Goal: Task Accomplishment & Management: Manage account settings

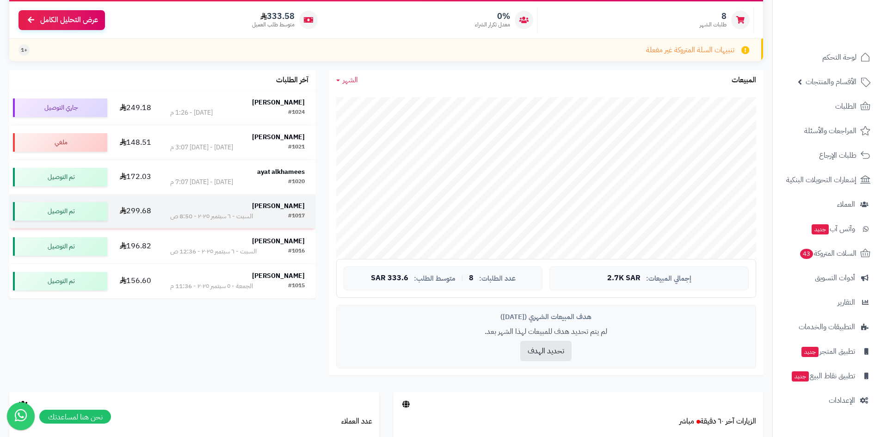
scroll to position [139, 0]
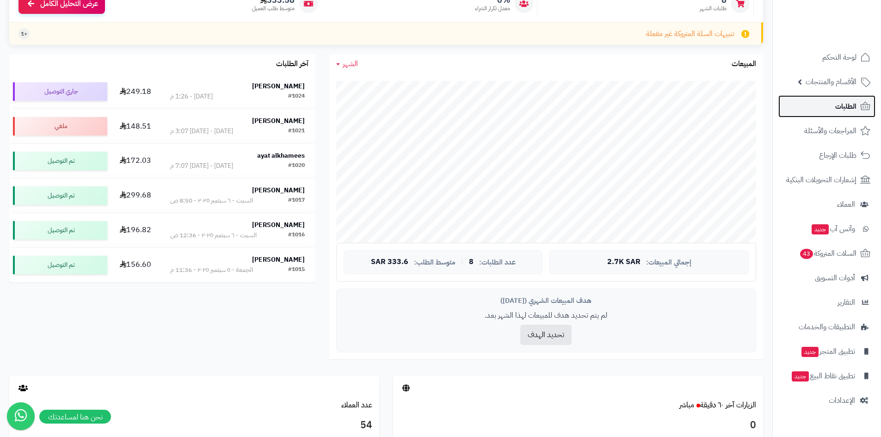
click at [853, 99] on link "الطلبات" at bounding box center [827, 106] width 97 height 22
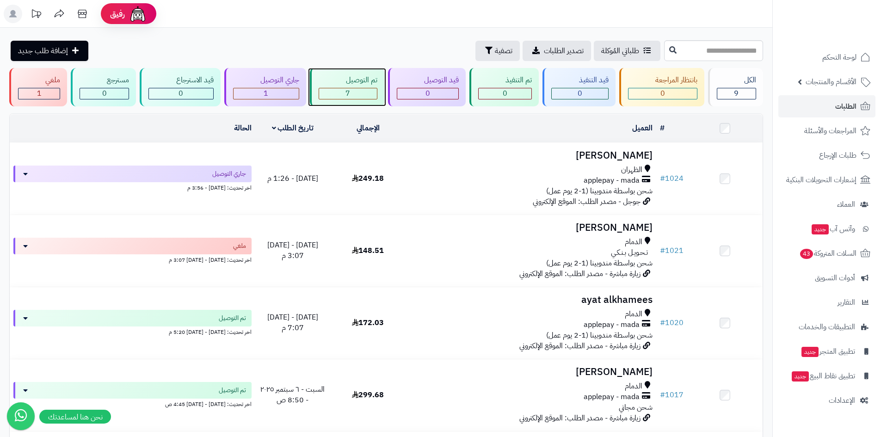
click at [355, 95] on div "7" at bounding box center [348, 93] width 58 height 11
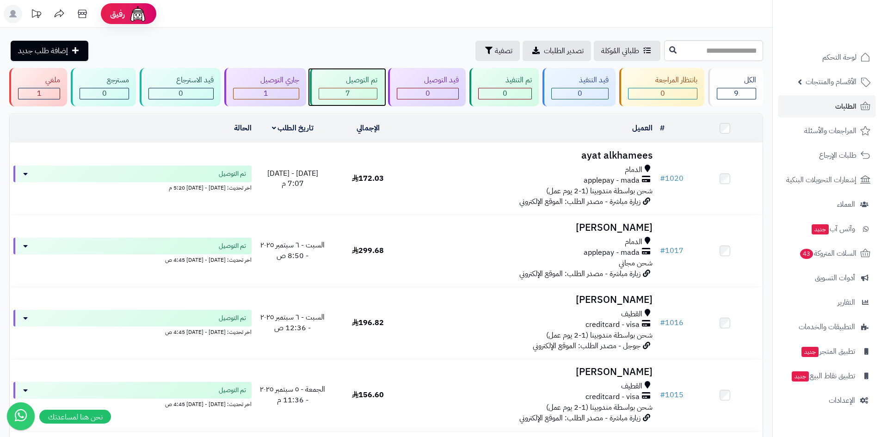
click at [368, 80] on div "تم التوصيل" at bounding box center [348, 80] width 59 height 11
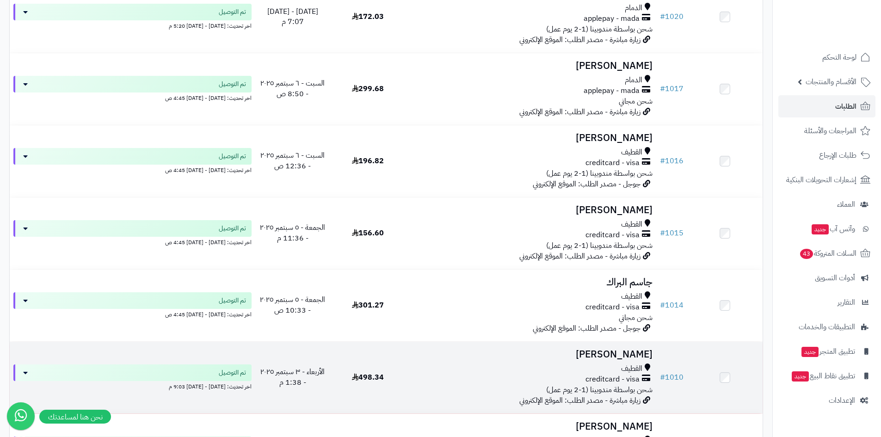
scroll to position [301, 0]
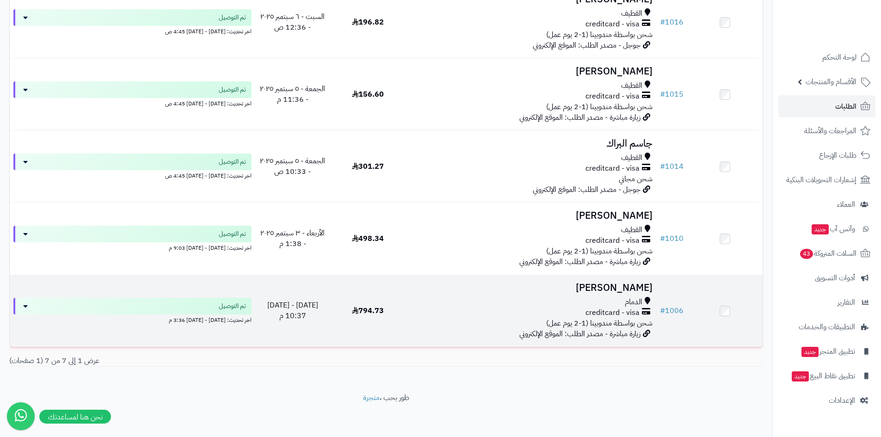
click at [513, 308] on div "creditcard - visa" at bounding box center [531, 313] width 243 height 11
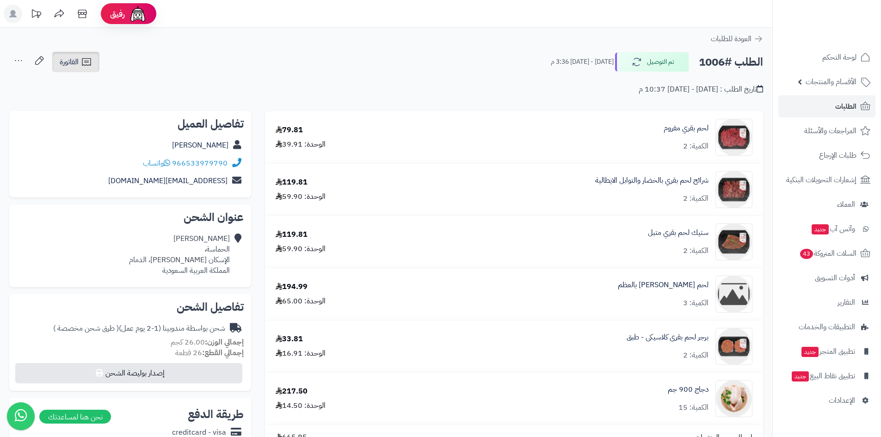
click at [93, 62] on link "الفاتورة" at bounding box center [75, 62] width 47 height 20
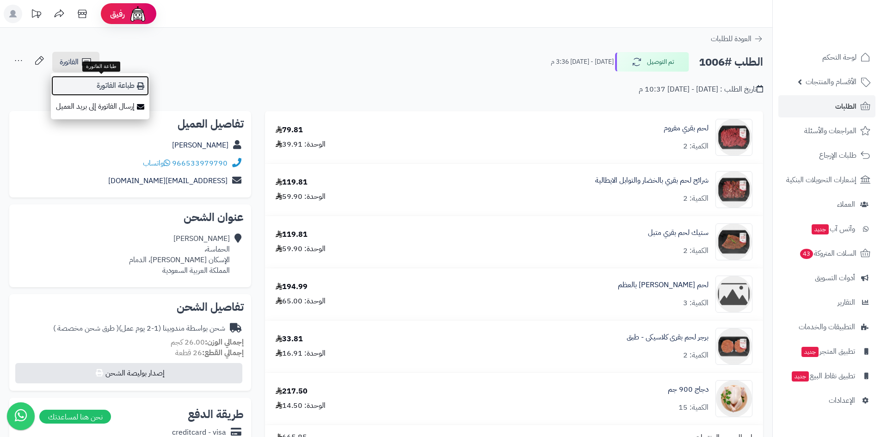
click at [135, 81] on link "طباعة الفاتورة" at bounding box center [100, 85] width 99 height 21
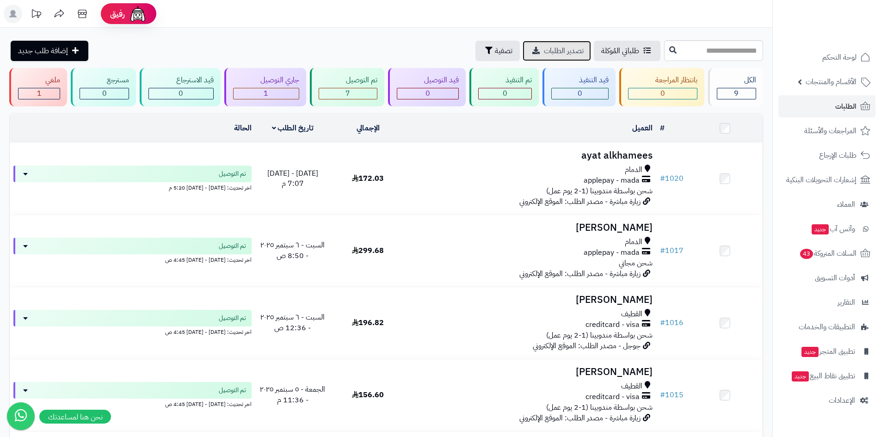
click at [544, 50] on span "تصدير الطلبات" at bounding box center [564, 50] width 40 height 11
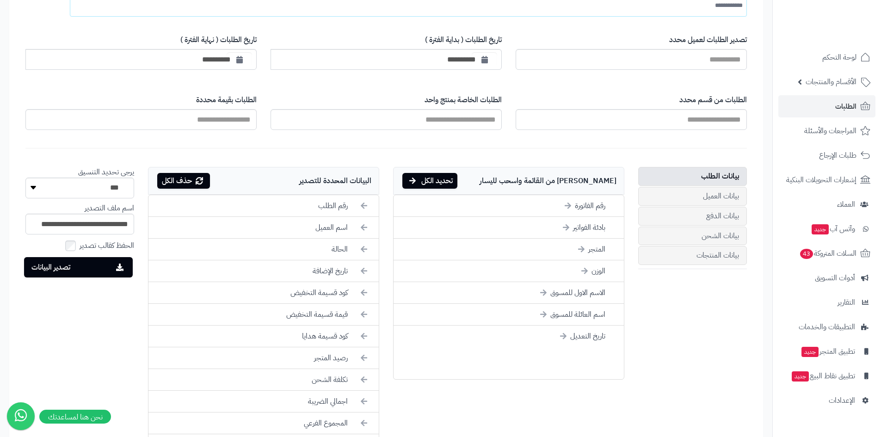
scroll to position [139, 0]
click at [91, 266] on button "تصدير البيانات" at bounding box center [78, 266] width 109 height 20
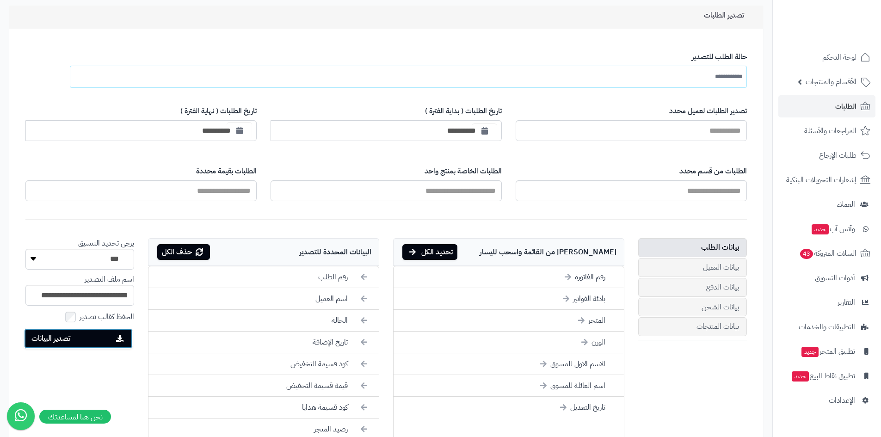
scroll to position [0, 0]
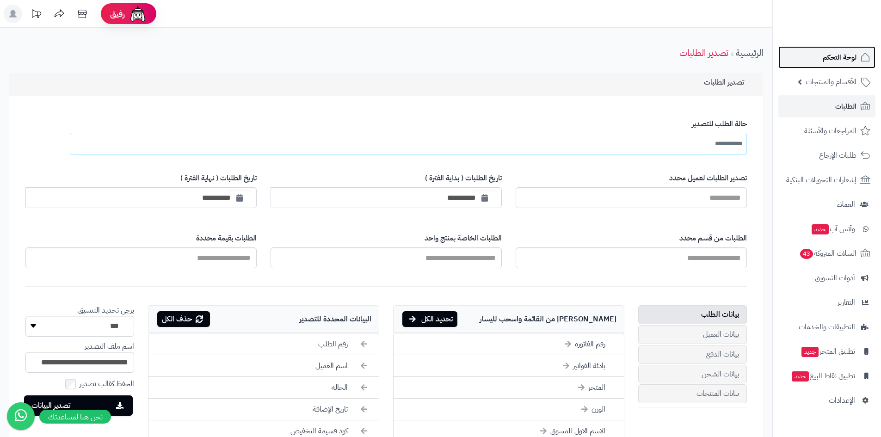
click at [820, 53] on link "لوحة التحكم" at bounding box center [827, 57] width 97 height 22
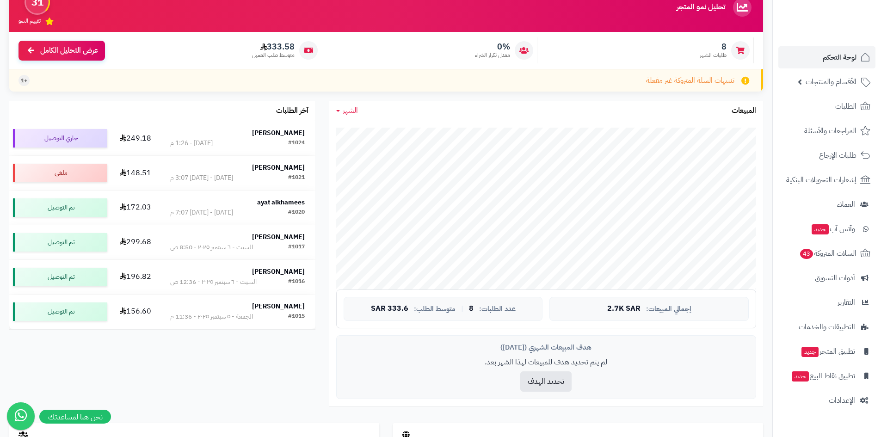
scroll to position [93, 0]
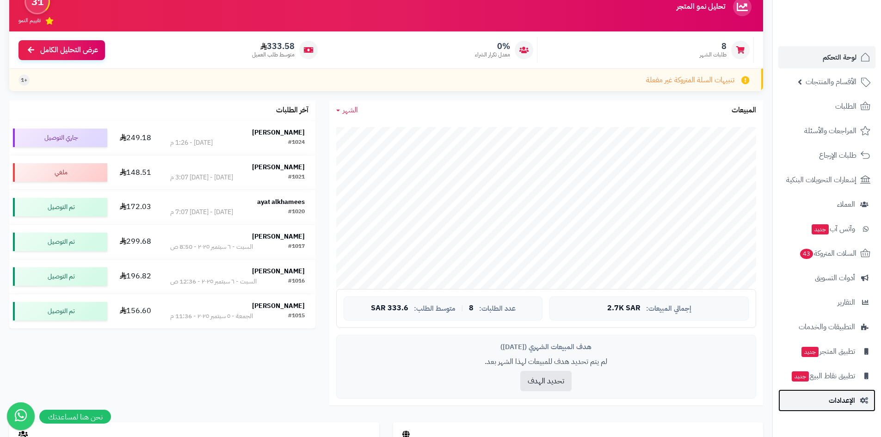
click at [839, 402] on span "الإعدادات" at bounding box center [842, 400] width 26 height 13
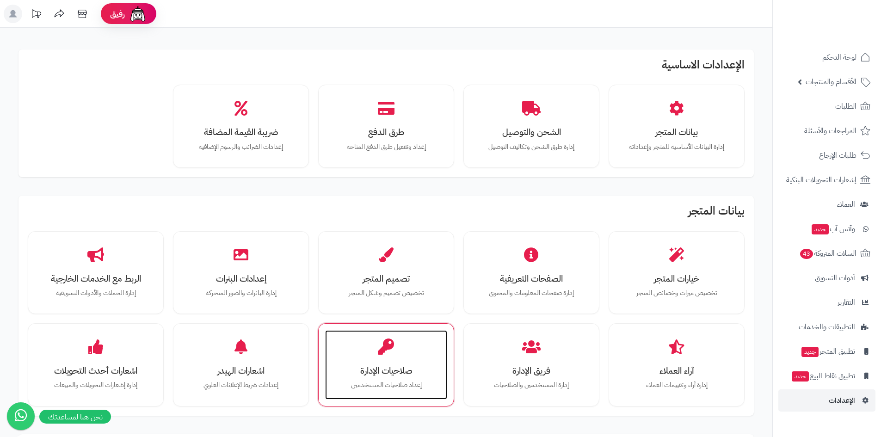
click at [409, 371] on h3 "صلاحيات الإدارة" at bounding box center [387, 371] width 104 height 10
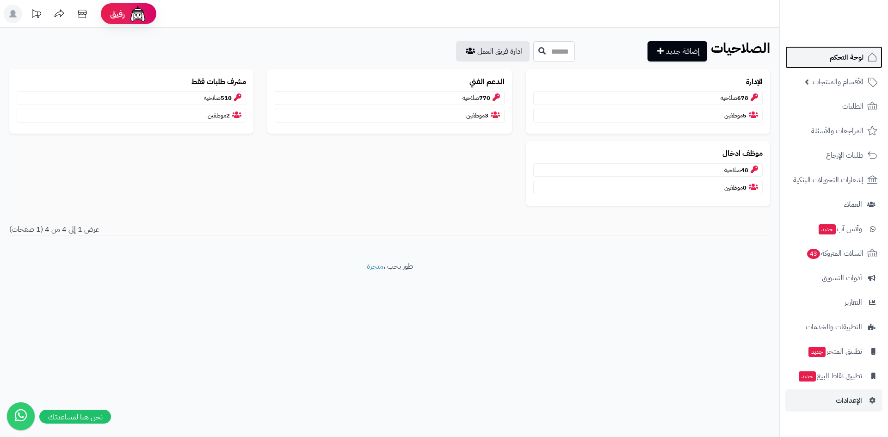
click at [849, 60] on span "لوحة التحكم" at bounding box center [847, 57] width 34 height 13
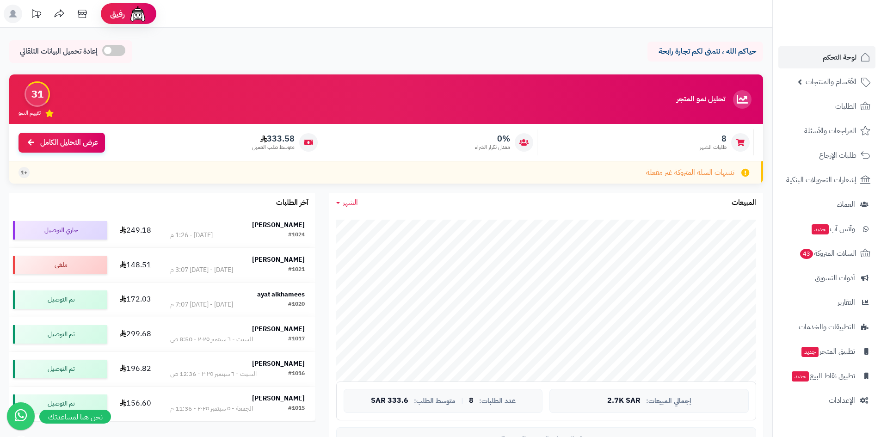
click at [12, 16] on icon at bounding box center [12, 13] width 7 height 7
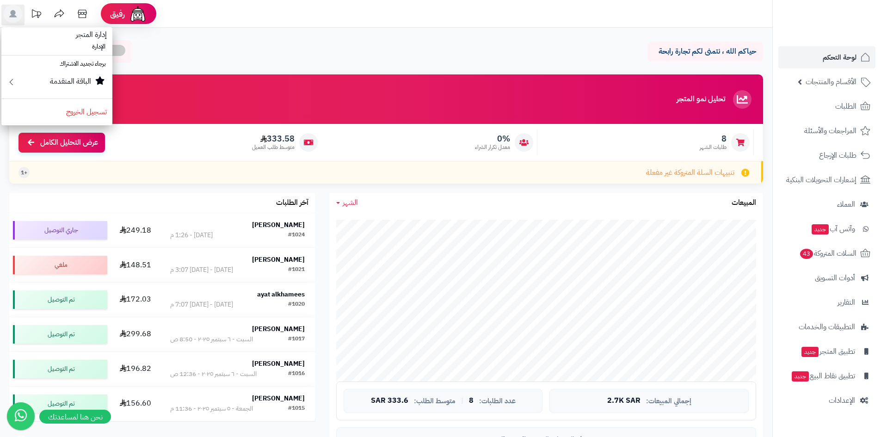
click at [314, 20] on header "رفيق ! الطلبات معالجة مكتمل إرجاع المنتجات العملاء المتواجدون الان 54 عملاء منت…" at bounding box center [440, 14] width 881 height 28
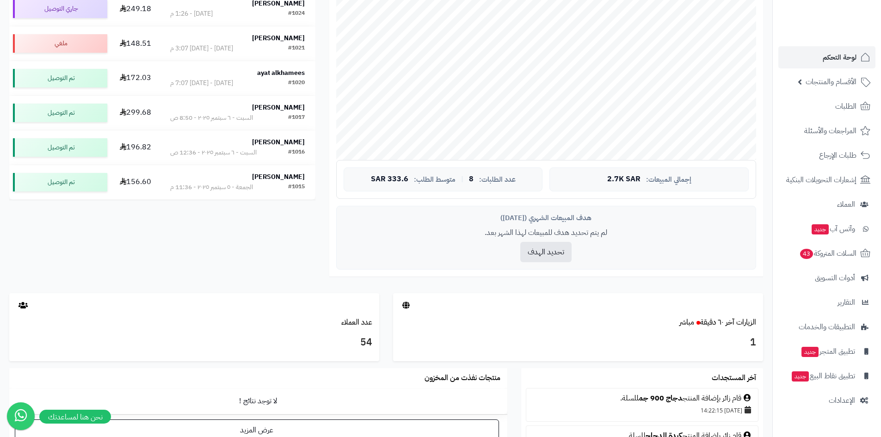
scroll to position [155, 0]
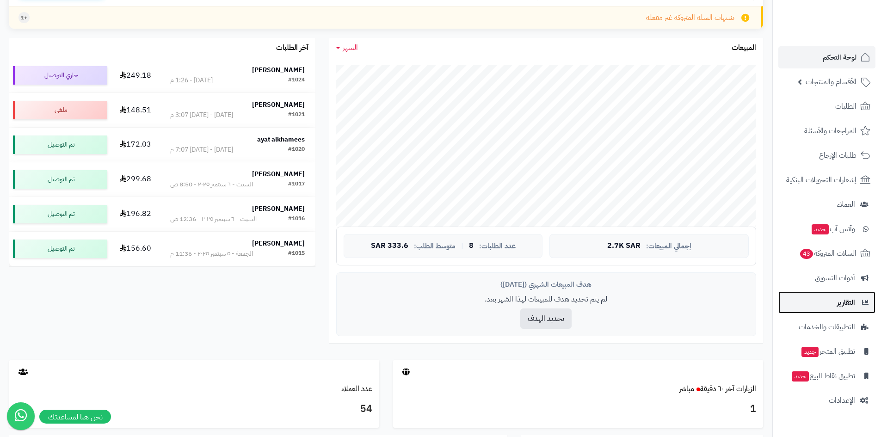
click at [849, 293] on link "التقارير" at bounding box center [827, 303] width 97 height 22
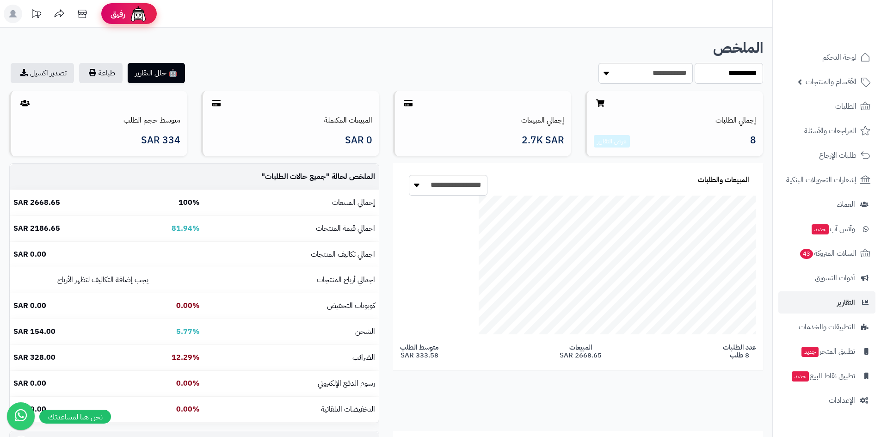
click at [118, 17] on span "رفيق" at bounding box center [118, 13] width 15 height 11
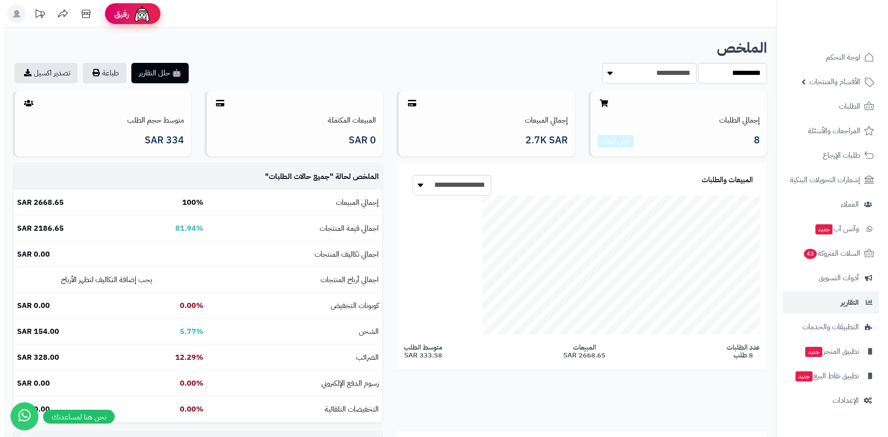
scroll to position [462563, 462195]
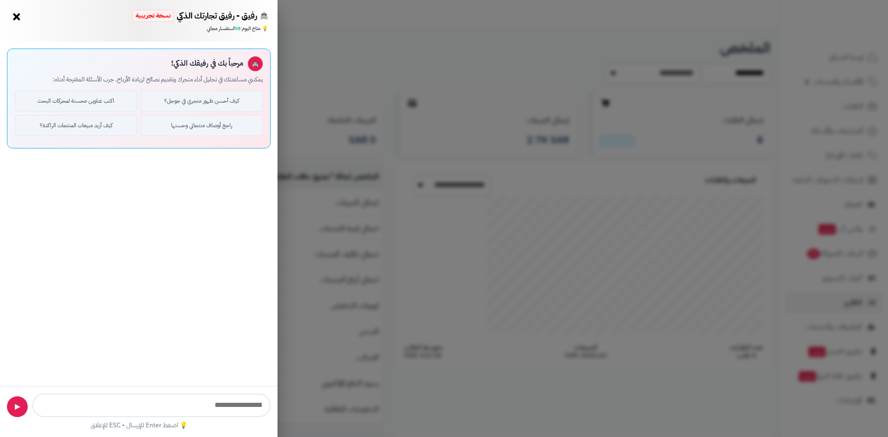
click at [419, 95] on div "رفيق - رفيق تجارتك الذكي نسخة تجريبية ⭐ تاجر متنامي × 💡 متاح اليوم: 50 استفسار …" at bounding box center [444, 218] width 888 height 437
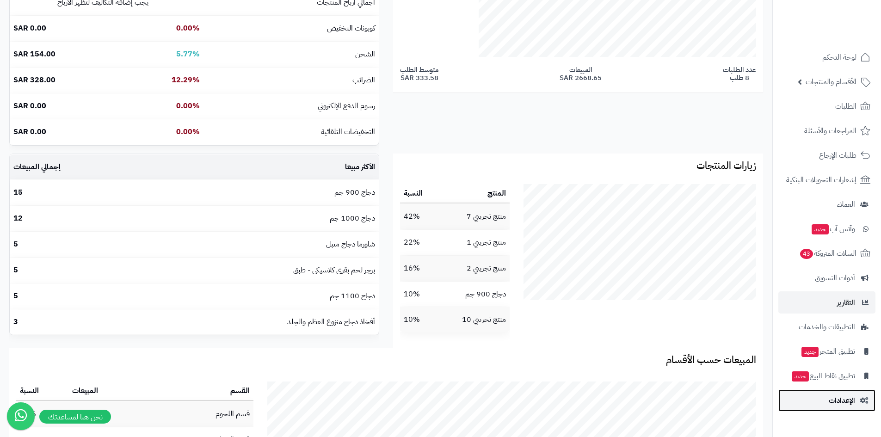
click at [855, 399] on span "الإعدادات" at bounding box center [842, 400] width 26 height 13
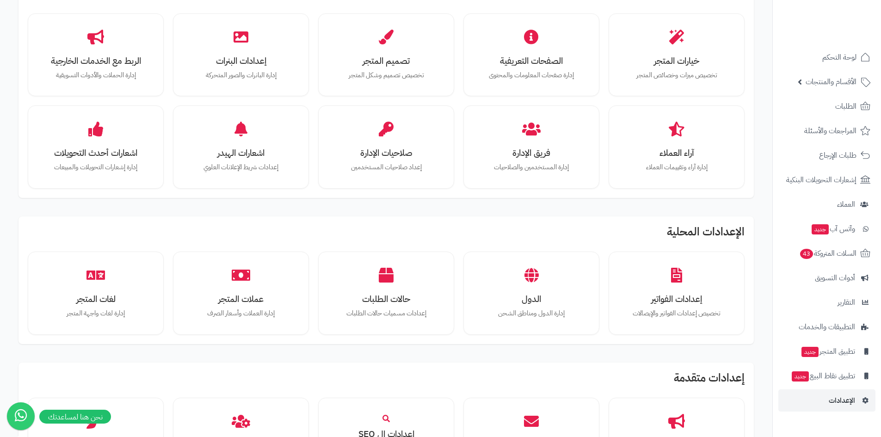
scroll to position [199, 0]
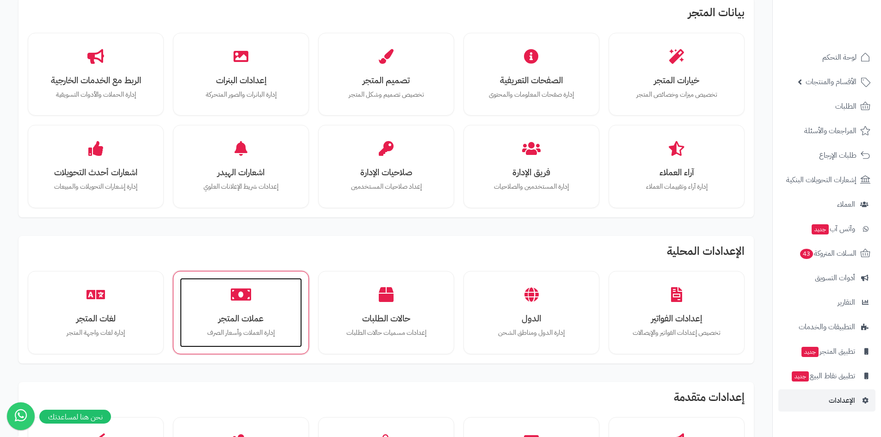
click at [252, 323] on h3 "عملات المتجر" at bounding box center [241, 319] width 104 height 10
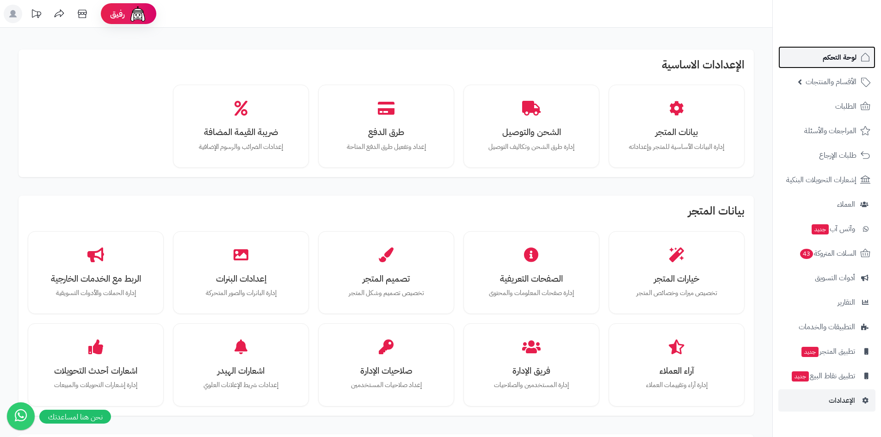
click at [828, 57] on span "لوحة التحكم" at bounding box center [840, 57] width 34 height 13
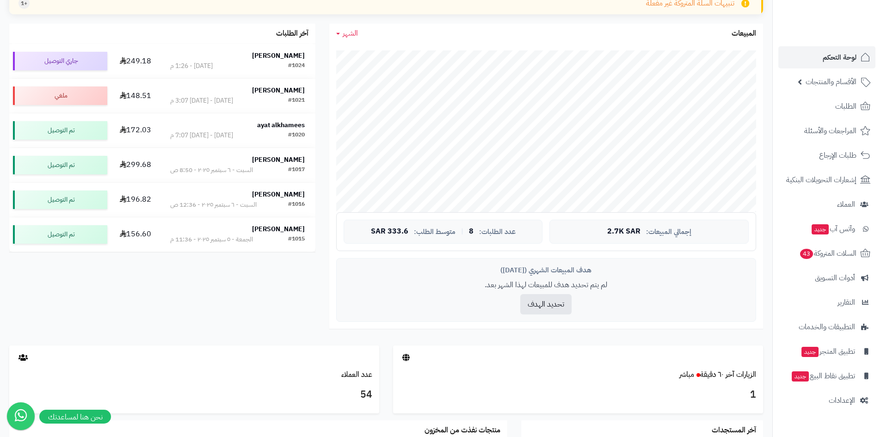
scroll to position [185, 0]
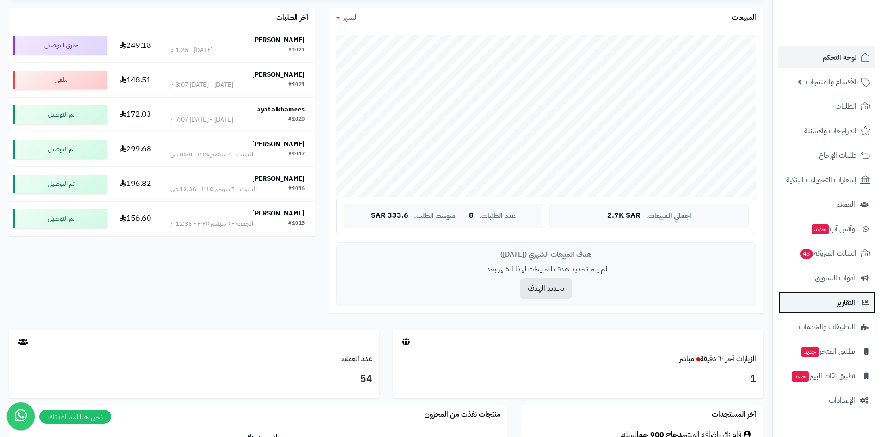
click at [831, 300] on link "التقارير" at bounding box center [827, 303] width 97 height 22
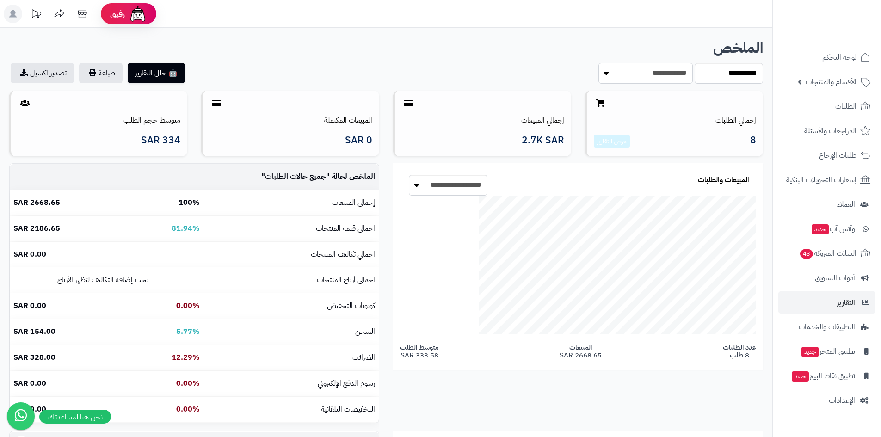
click at [670, 66] on select "**********" at bounding box center [646, 73] width 94 height 21
select select "******"
click at [599, 63] on select "**********" at bounding box center [646, 73] width 94 height 21
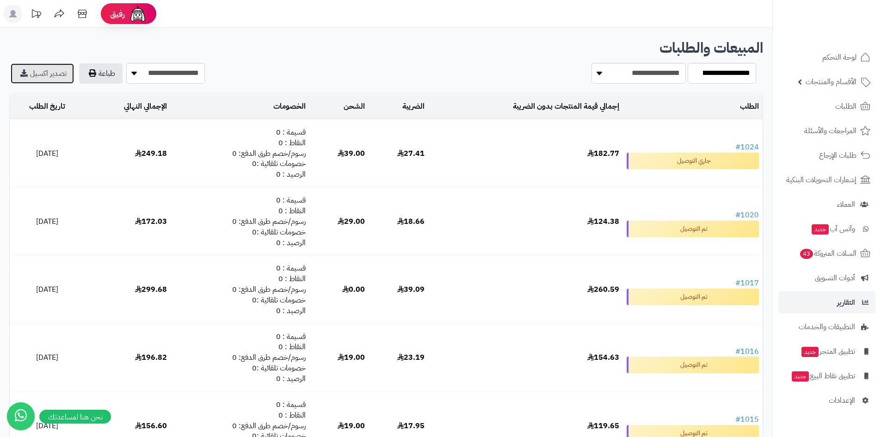
click at [30, 73] on link "تصدير اكسيل" at bounding box center [42, 73] width 63 height 20
click at [838, 62] on span "لوحة التحكم" at bounding box center [840, 57] width 34 height 13
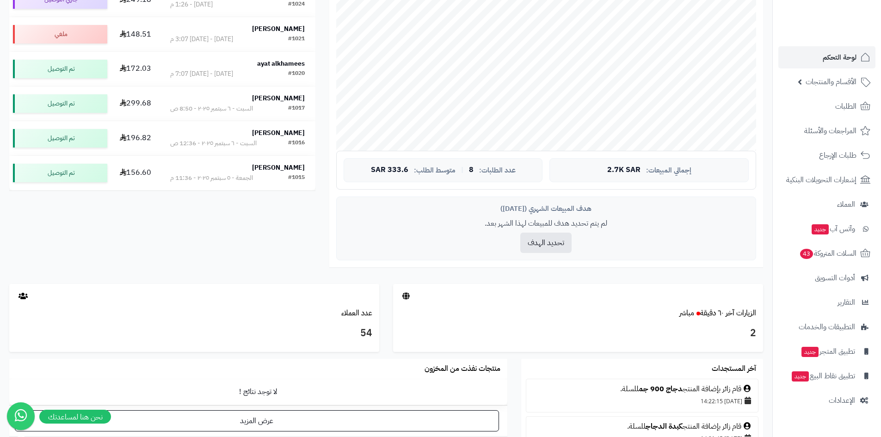
scroll to position [231, 0]
click at [837, 255] on span "السلات المتروكة 43" at bounding box center [828, 253] width 58 height 13
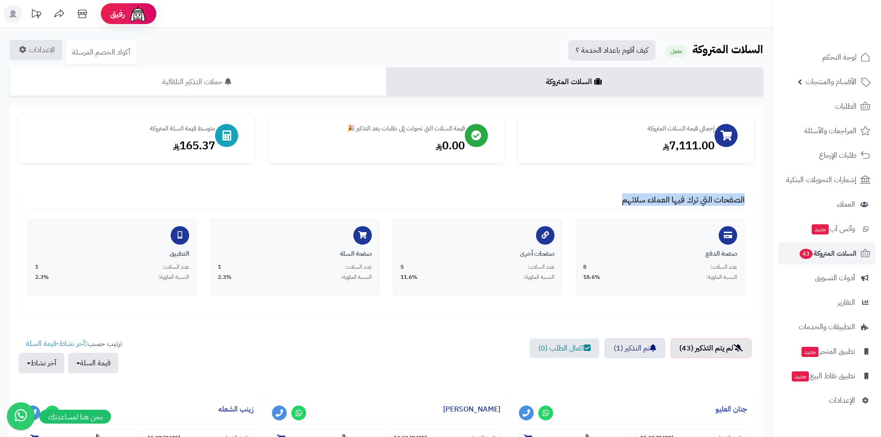
drag, startPoint x: 614, startPoint y: 205, endPoint x: 747, endPoint y: 200, distance: 133.3
click at [747, 200] on div "الصفحات التي ترك فيها العملاء سلاتهم صفحة الدفع عدد السلات: 8 النسبة المئوية: 1…" at bounding box center [387, 250] width 736 height 128
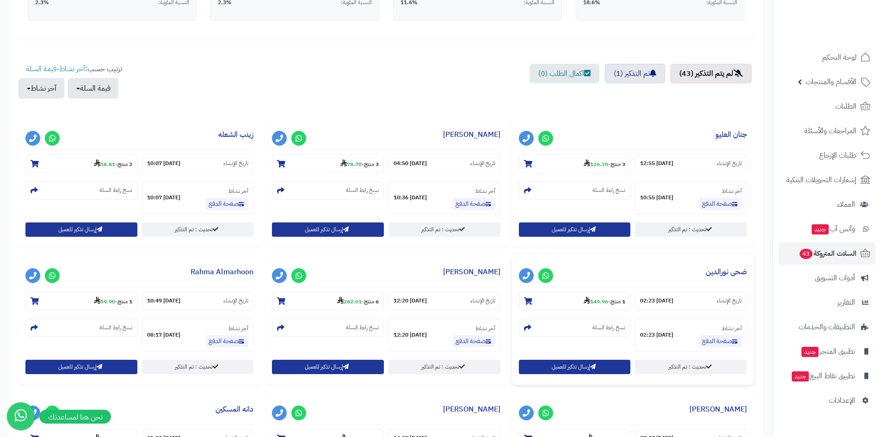
scroll to position [370, 0]
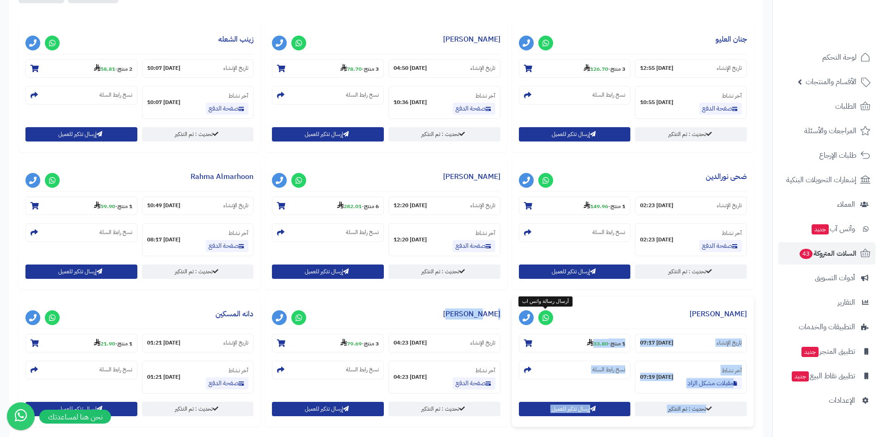
drag, startPoint x: 524, startPoint y: 316, endPoint x: 564, endPoint y: 316, distance: 39.8
click at [564, 316] on div "**********" at bounding box center [386, 365] width 740 height 687
click at [564, 316] on h3 "رامي عواد" at bounding box center [633, 317] width 228 height 26
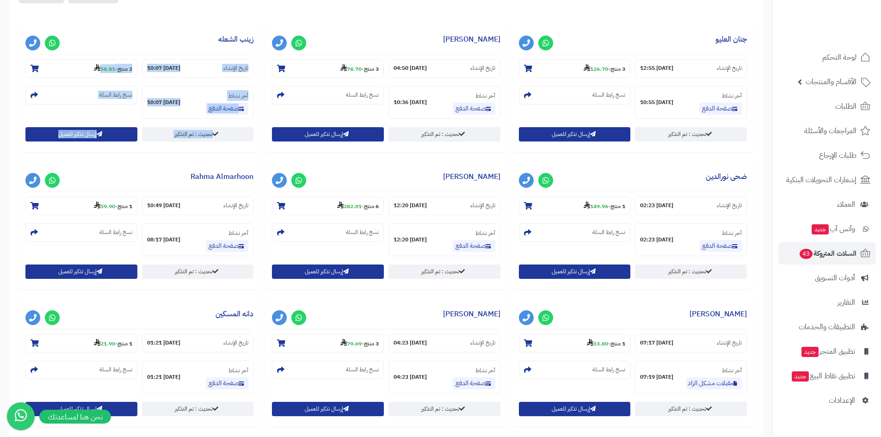
drag, startPoint x: 29, startPoint y: 22, endPoint x: 754, endPoint y: 168, distance: 739.6
click at [754, 168] on div "**********" at bounding box center [386, 365] width 740 height 687
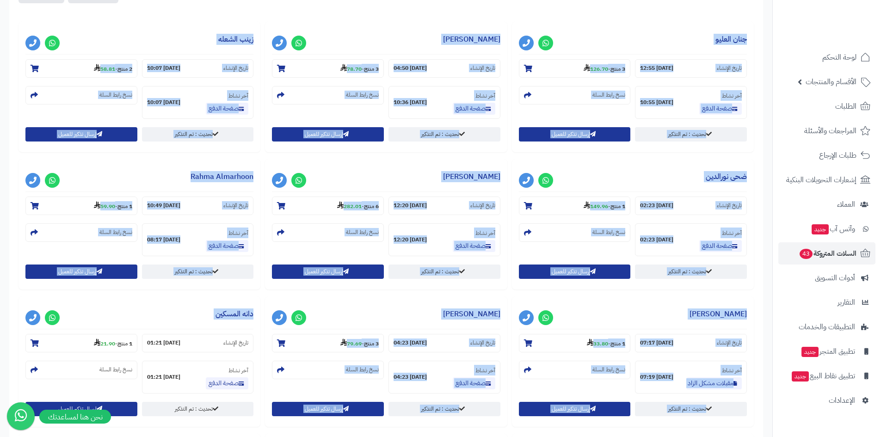
drag, startPoint x: 118, startPoint y: 81, endPoint x: 0, endPoint y: 314, distance: 261.1
click at [0, 314] on div "تم إرسال التذكيرات بنجاح ! × السلات المتروكة حملات التذكير التلقائية الاحصائيات…" at bounding box center [386, 220] width 773 height 1047
click at [15, 300] on div "حفظ التغييرات الاعدادات العامة: حالة نظام السلات المتروكة تفعيل/تعطيل **** ****…" at bounding box center [386, 239] width 754 height 1009
drag, startPoint x: 16, startPoint y: 299, endPoint x: 757, endPoint y: 14, distance: 794.2
click at [757, 14] on div "حفظ التغييرات الاعدادات العامة: حالة نظام السلات المتروكة تفعيل/تعطيل **** ****…" at bounding box center [386, 239] width 754 height 1009
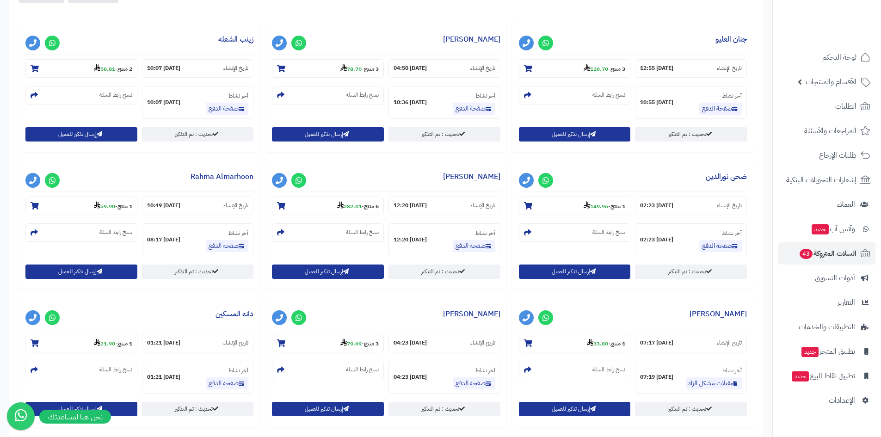
click at [757, 14] on div "حفظ التغييرات الاعدادات العامة: حالة نظام السلات المتروكة تفعيل/تعطيل **** ****…" at bounding box center [386, 239] width 754 height 1009
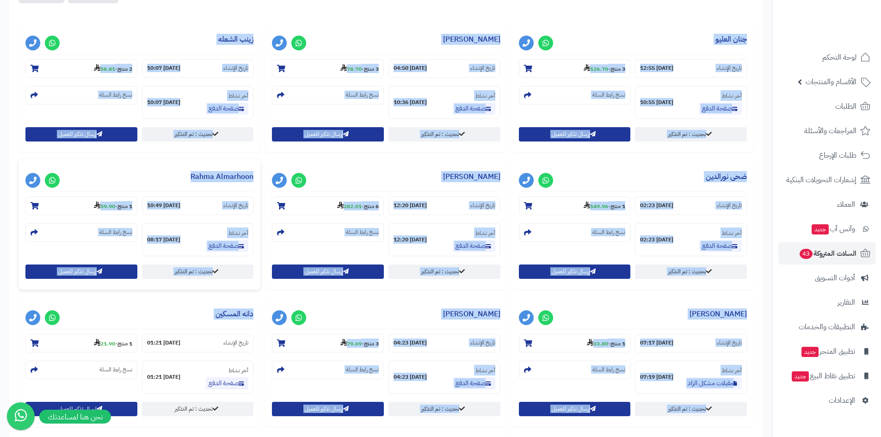
drag, startPoint x: 716, startPoint y: 19, endPoint x: 31, endPoint y: 285, distance: 735.1
click at [14, 310] on div "حفظ التغييرات الاعدادات العامة: حالة نظام السلات المتروكة تفعيل/تعطيل **** ****…" at bounding box center [386, 239] width 754 height 1009
click at [16, 287] on div "**********" at bounding box center [139, 227] width 247 height 137
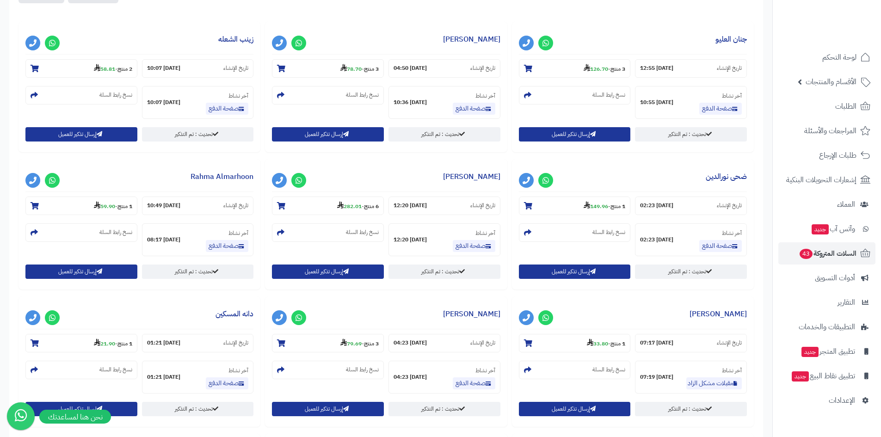
drag, startPoint x: 267, startPoint y: 17, endPoint x: 11, endPoint y: 286, distance: 371.8
click at [11, 286] on div "حفظ التغييرات الاعدادات العامة: حالة نظام السلات المتروكة تفعيل/تعطيل **** ****…" at bounding box center [386, 239] width 754 height 1009
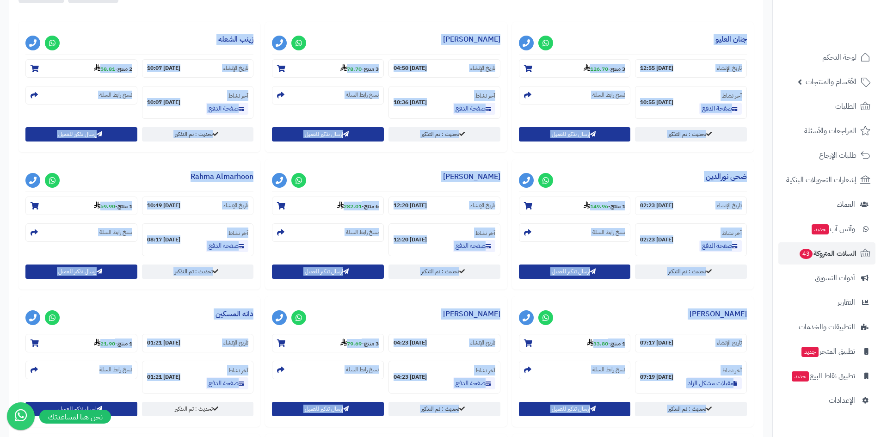
drag, startPoint x: 766, startPoint y: 34, endPoint x: 0, endPoint y: 297, distance: 810.1
click at [0, 356] on div "تم إرسال التذكيرات بنجاح ! × السلات المتروكة حملات التذكير التلقائية الاحصائيات…" at bounding box center [386, 220] width 773 height 1047
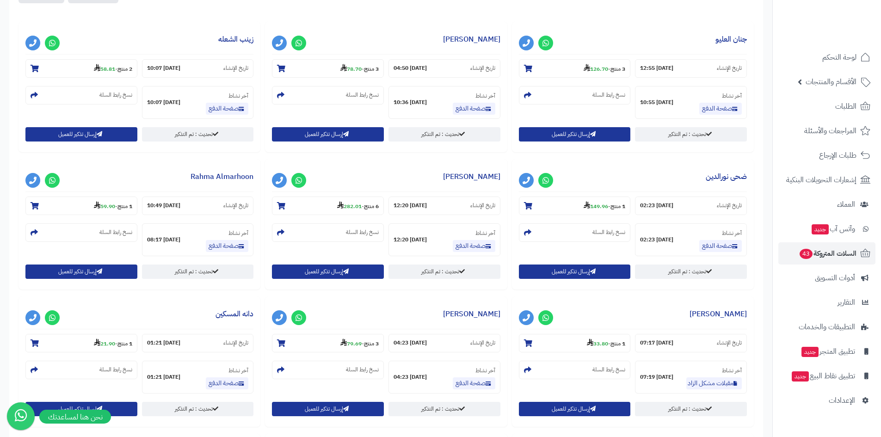
click at [852, 230] on span "وآتس آب جديد" at bounding box center [834, 229] width 44 height 13
